Goal: Find specific page/section: Find specific page/section

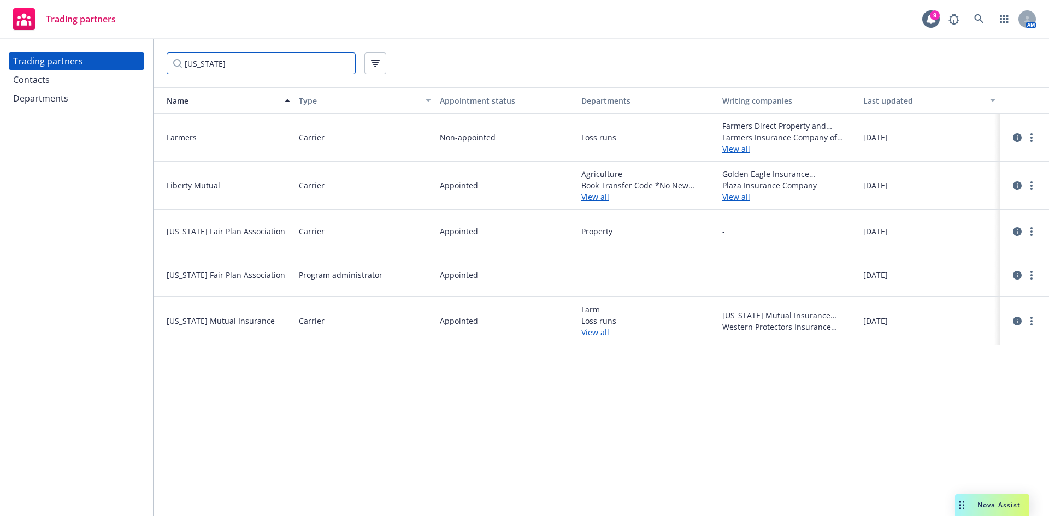
click at [220, 70] on input "[US_STATE]" at bounding box center [261, 63] width 189 height 22
drag, startPoint x: 221, startPoint y: 66, endPoint x: 130, endPoint y: 64, distance: 90.7
click at [137, 66] on div "Trading partners Contacts Departments [US_STATE] Name Type Appointment status D…" at bounding box center [524, 277] width 1049 height 477
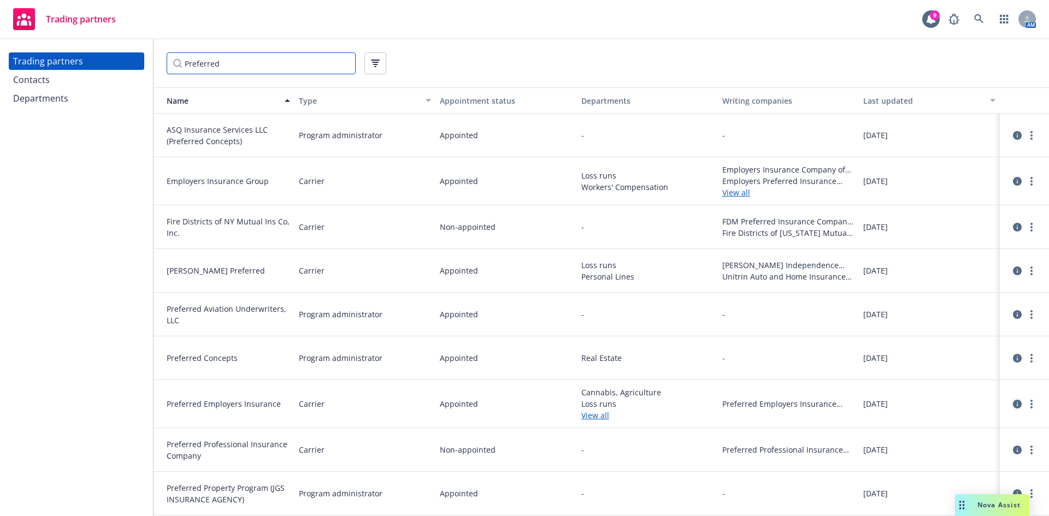
type input "Preferred"
click at [1013, 406] on icon "circleInformation" at bounding box center [1017, 404] width 9 height 9
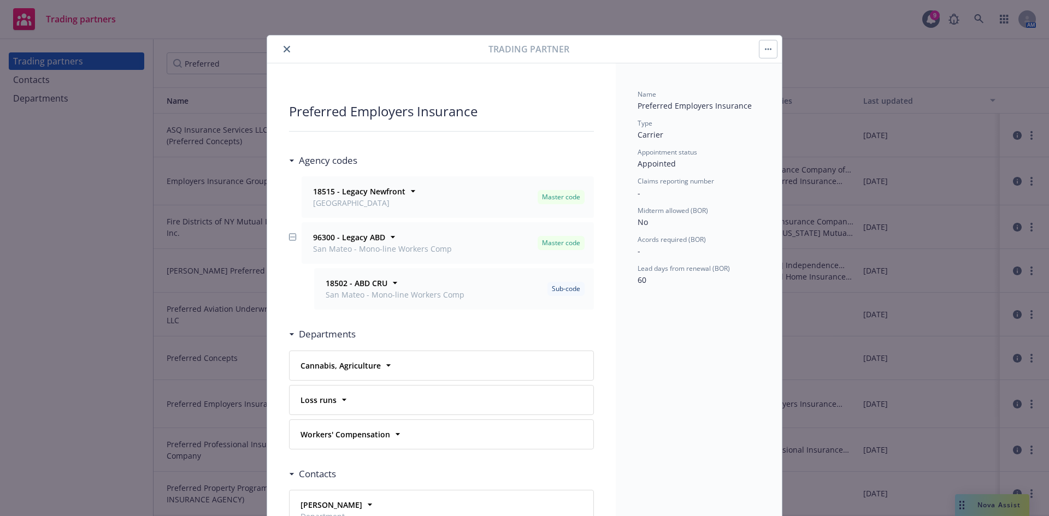
click at [280, 46] on button "close" at bounding box center [286, 49] width 13 height 13
